Goal: Navigation & Orientation: Understand site structure

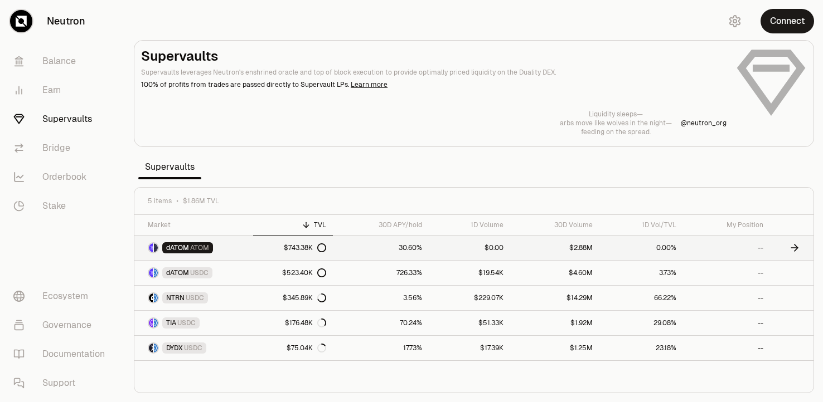
click at [256, 247] on link "$743.38K" at bounding box center [293, 248] width 80 height 25
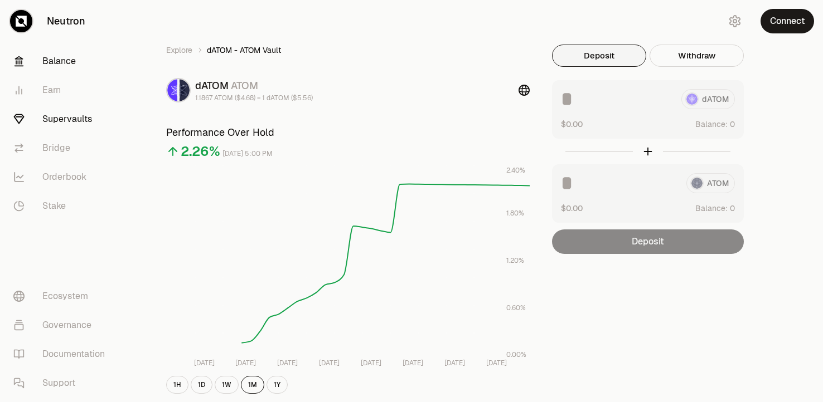
click at [72, 65] on link "Balance" at bounding box center [62, 61] width 116 height 29
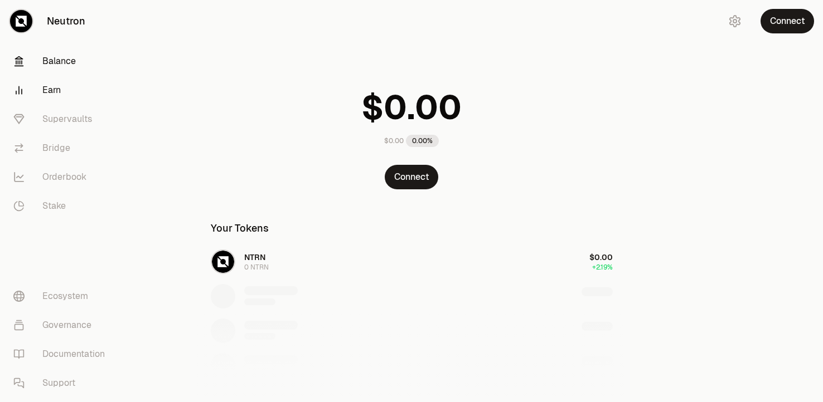
click at [72, 100] on link "Earn" at bounding box center [62, 90] width 116 height 29
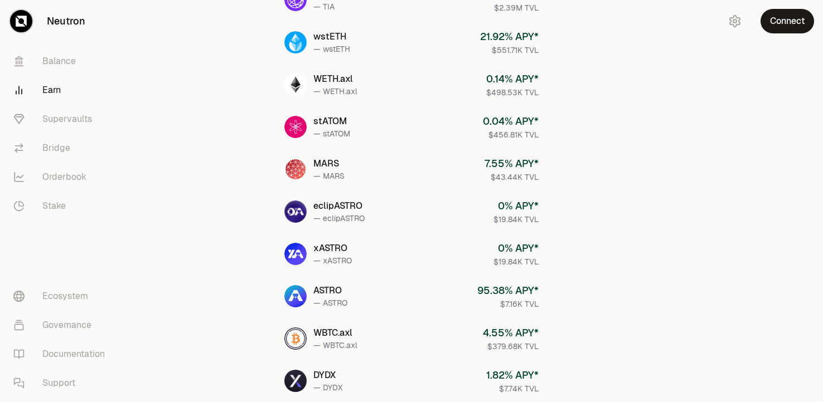
scroll to position [478, 0]
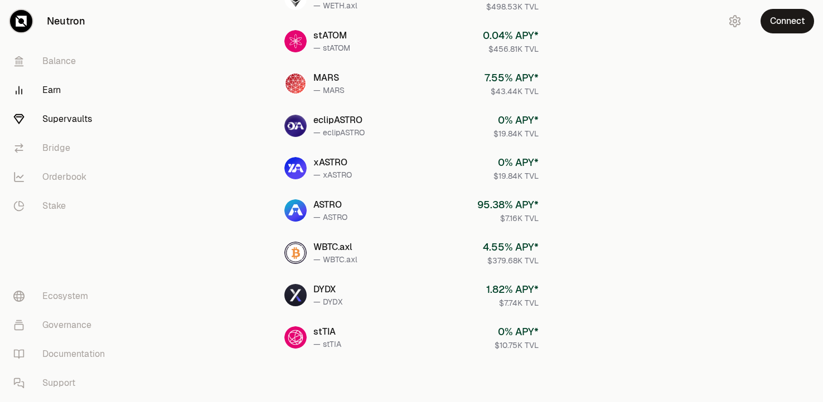
click at [86, 129] on link "Supervaults" at bounding box center [62, 119] width 116 height 29
